Goal: Transaction & Acquisition: Purchase product/service

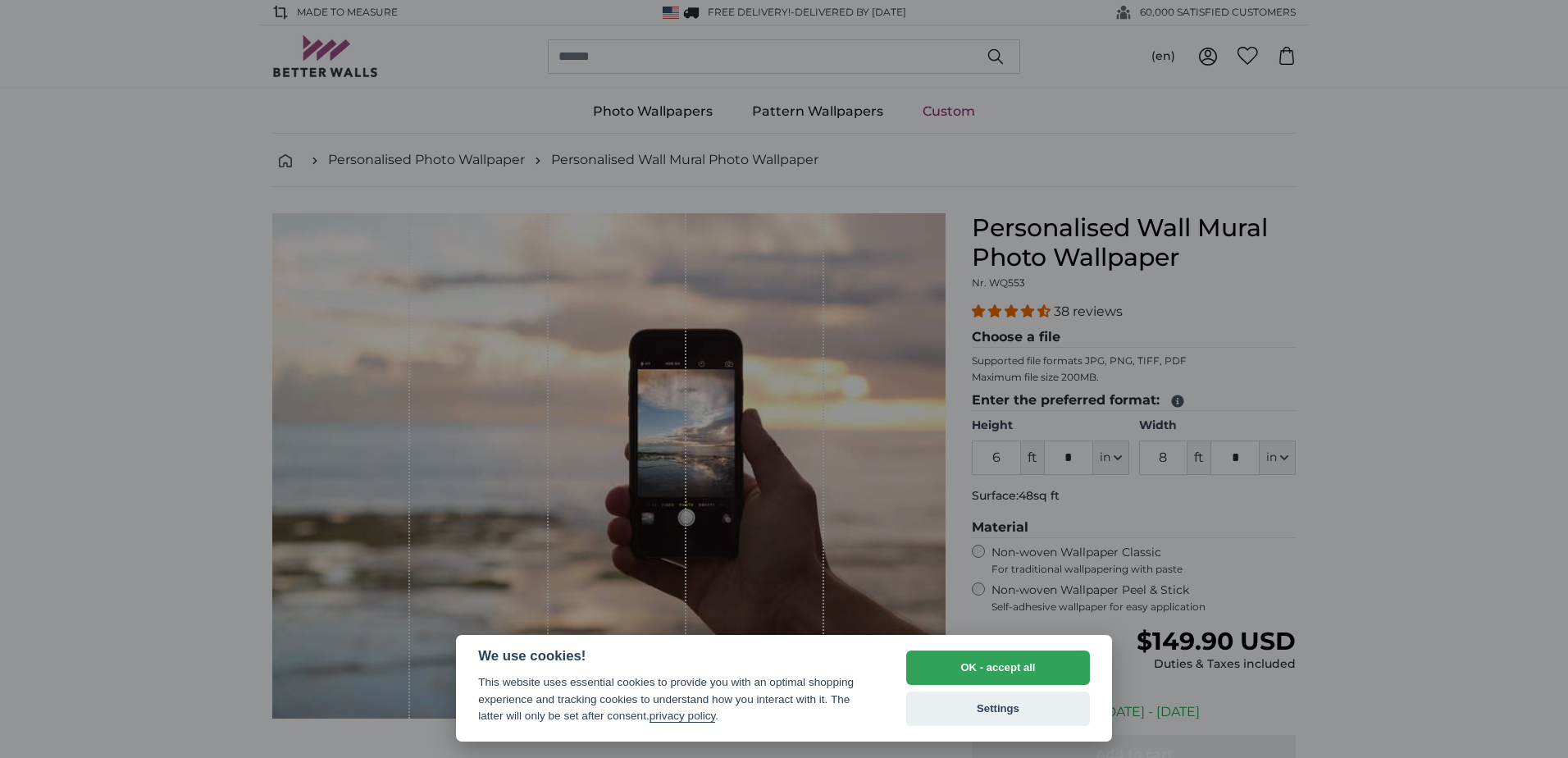
select select "**"
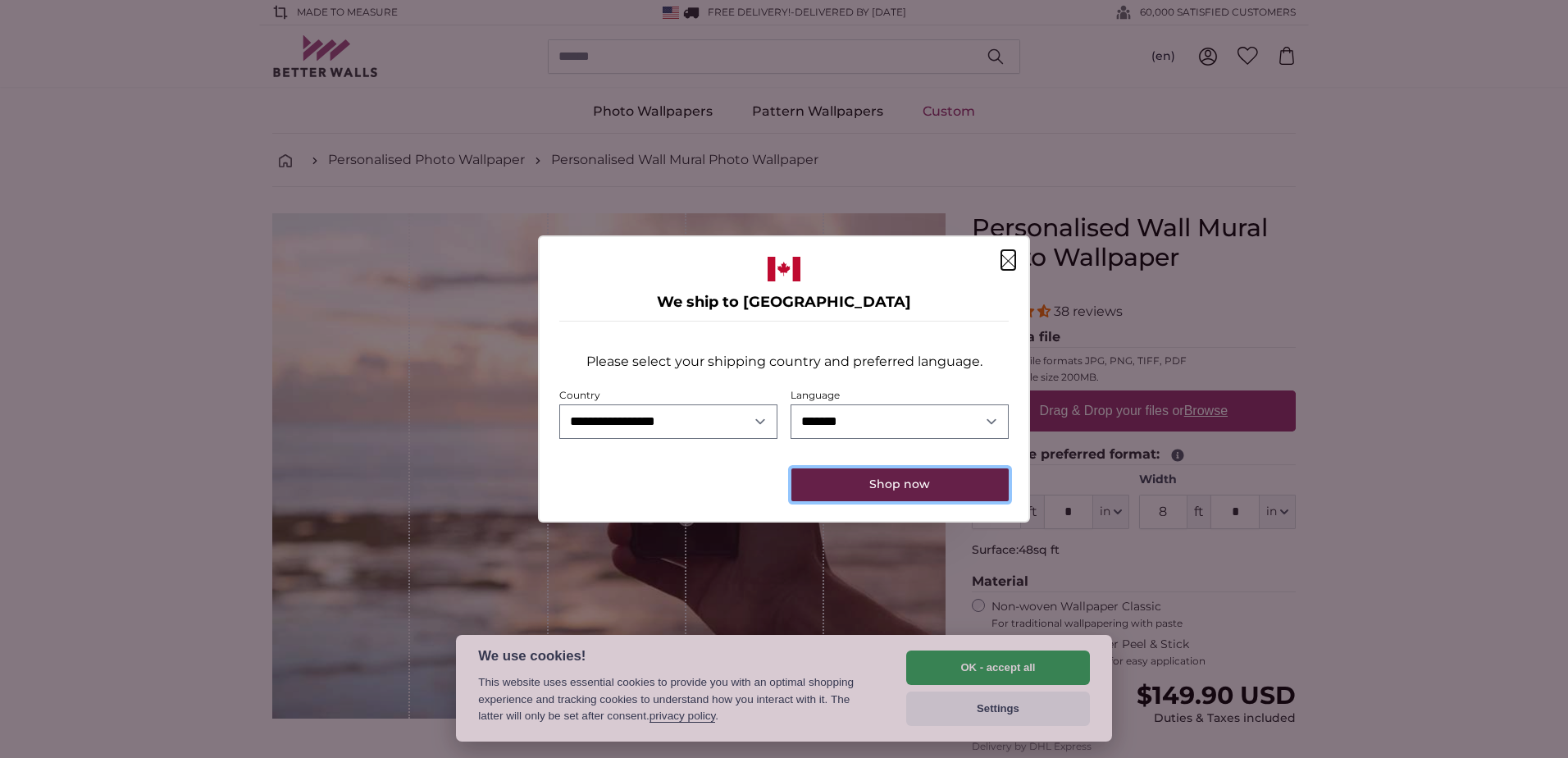
click at [914, 489] on button "Shop now" at bounding box center [899, 485] width 217 height 33
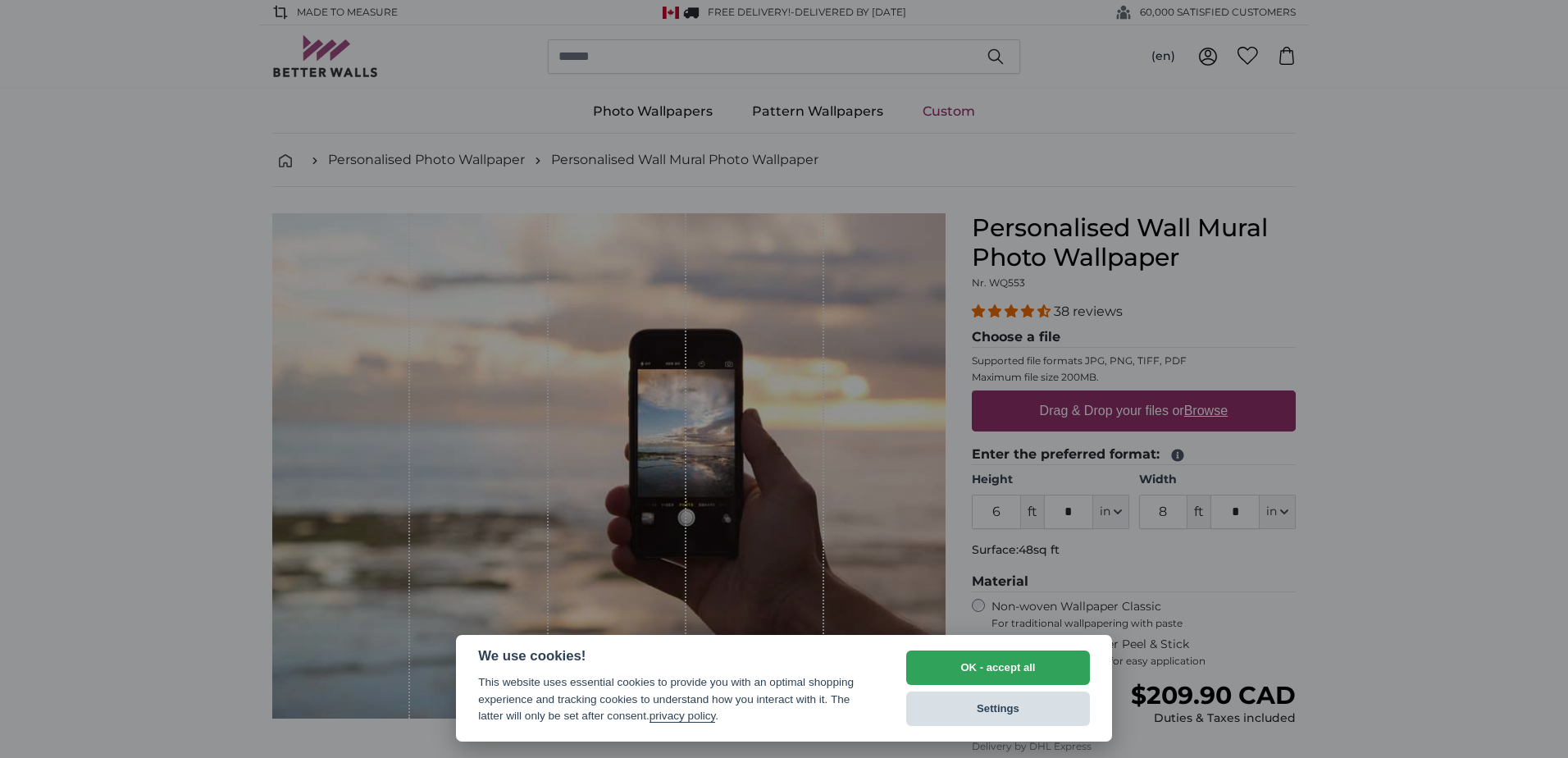
click at [1004, 708] on button "Settings" at bounding box center [997, 708] width 183 height 35
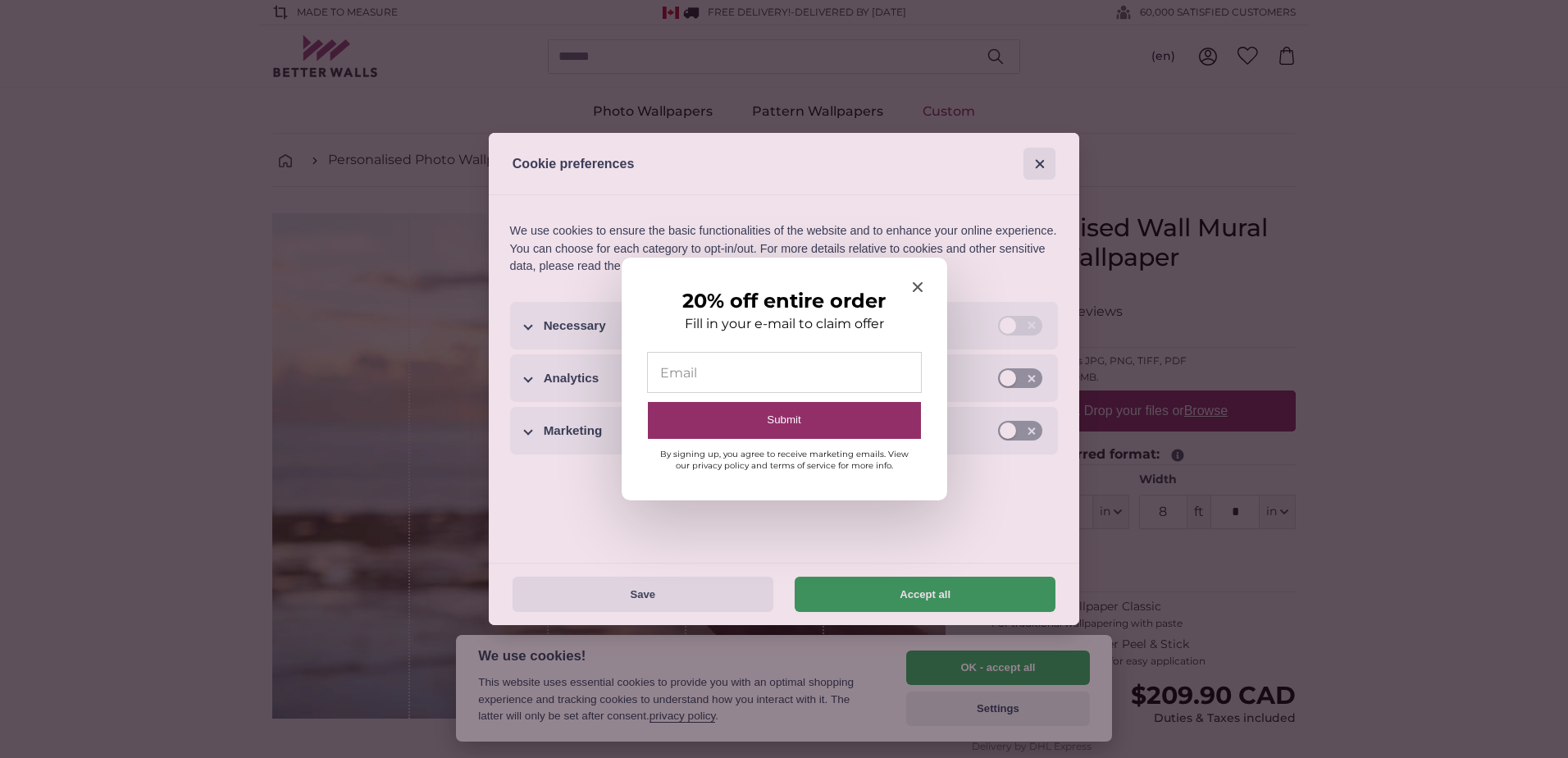
click at [916, 287] on icon "Close modal" at bounding box center [917, 286] width 10 height 10
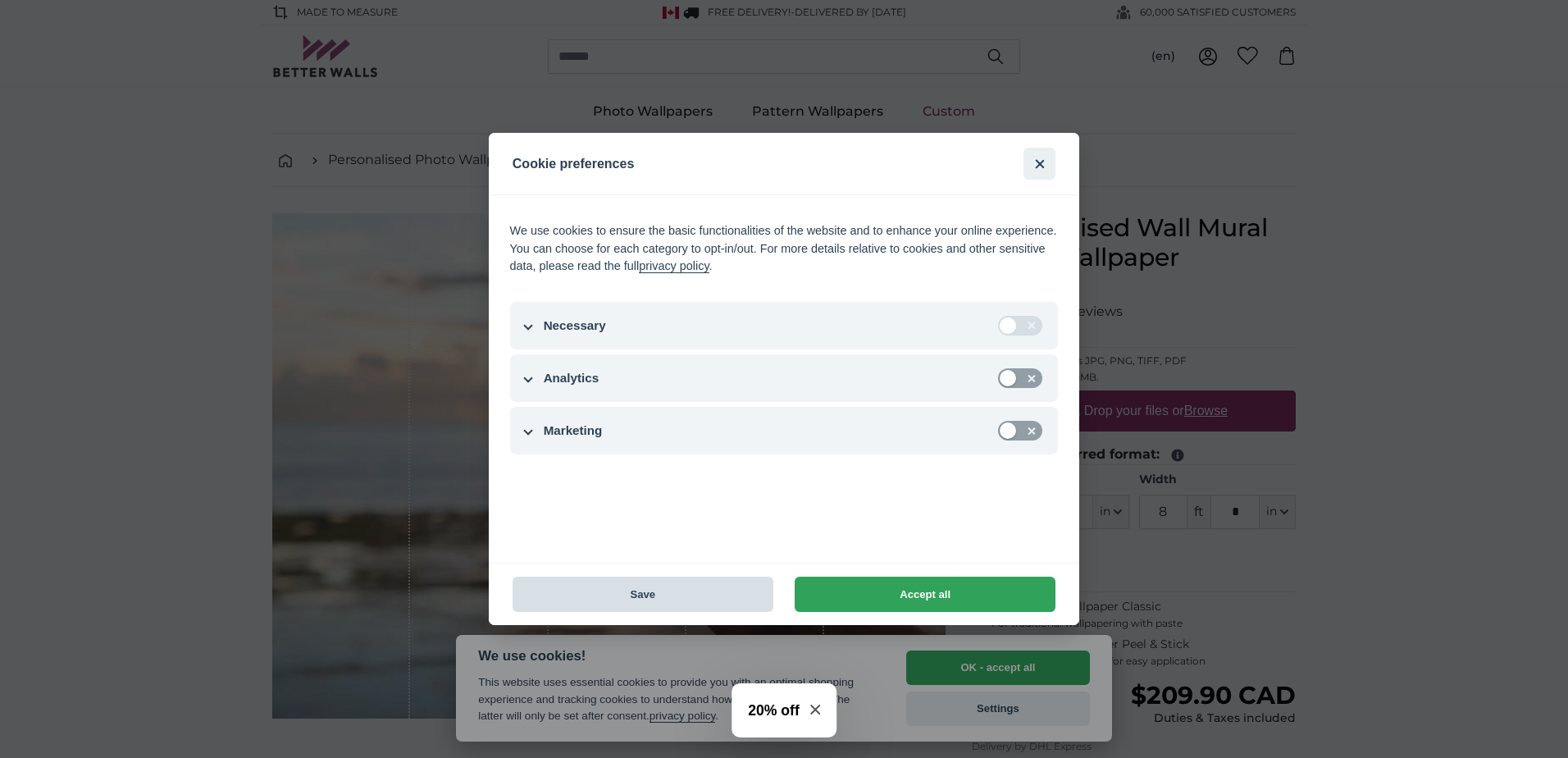
click at [657, 596] on button "Save" at bounding box center [643, 594] width 261 height 35
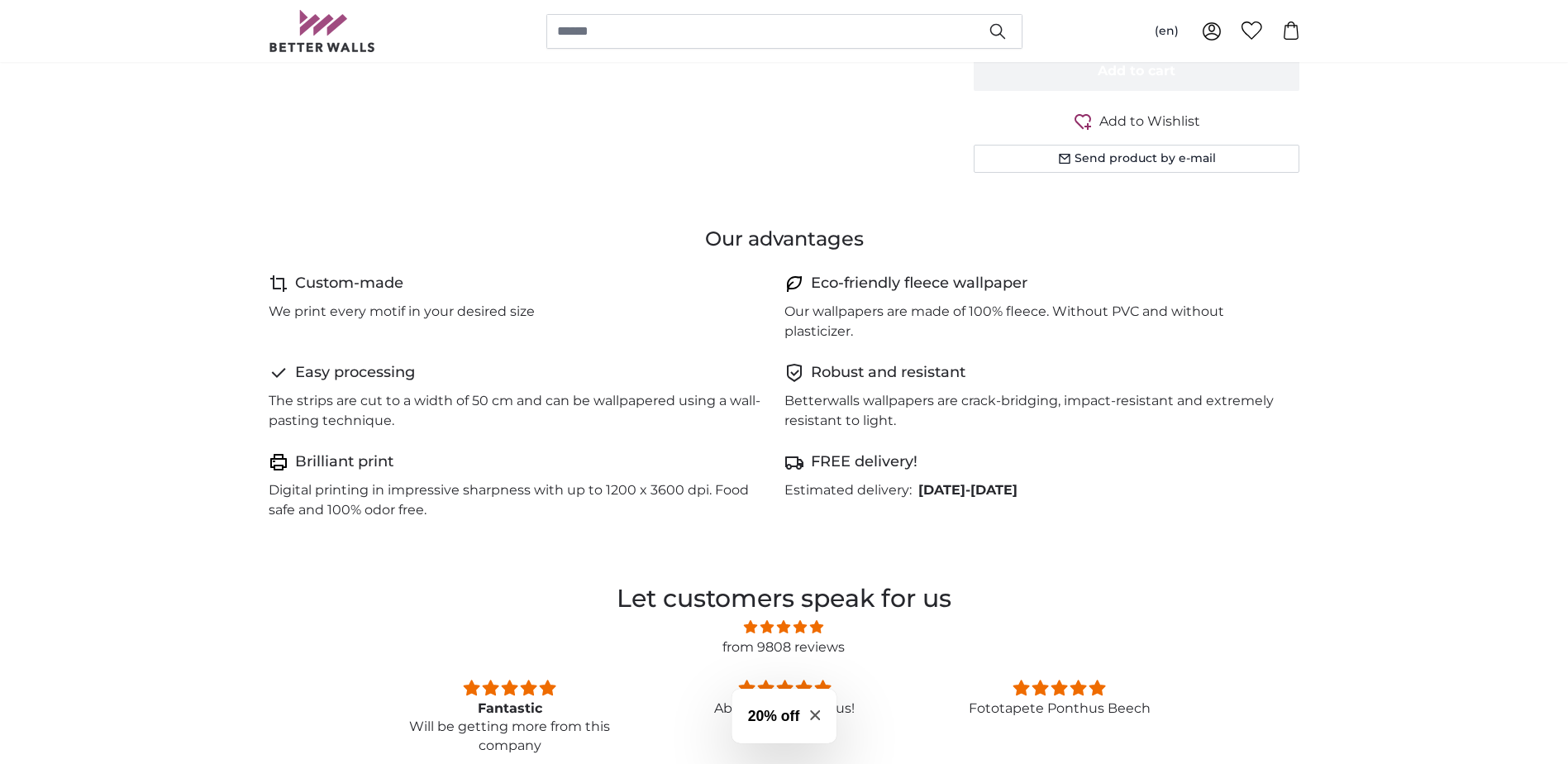
scroll to position [827, 0]
